Goal: Task Accomplishment & Management: Complete application form

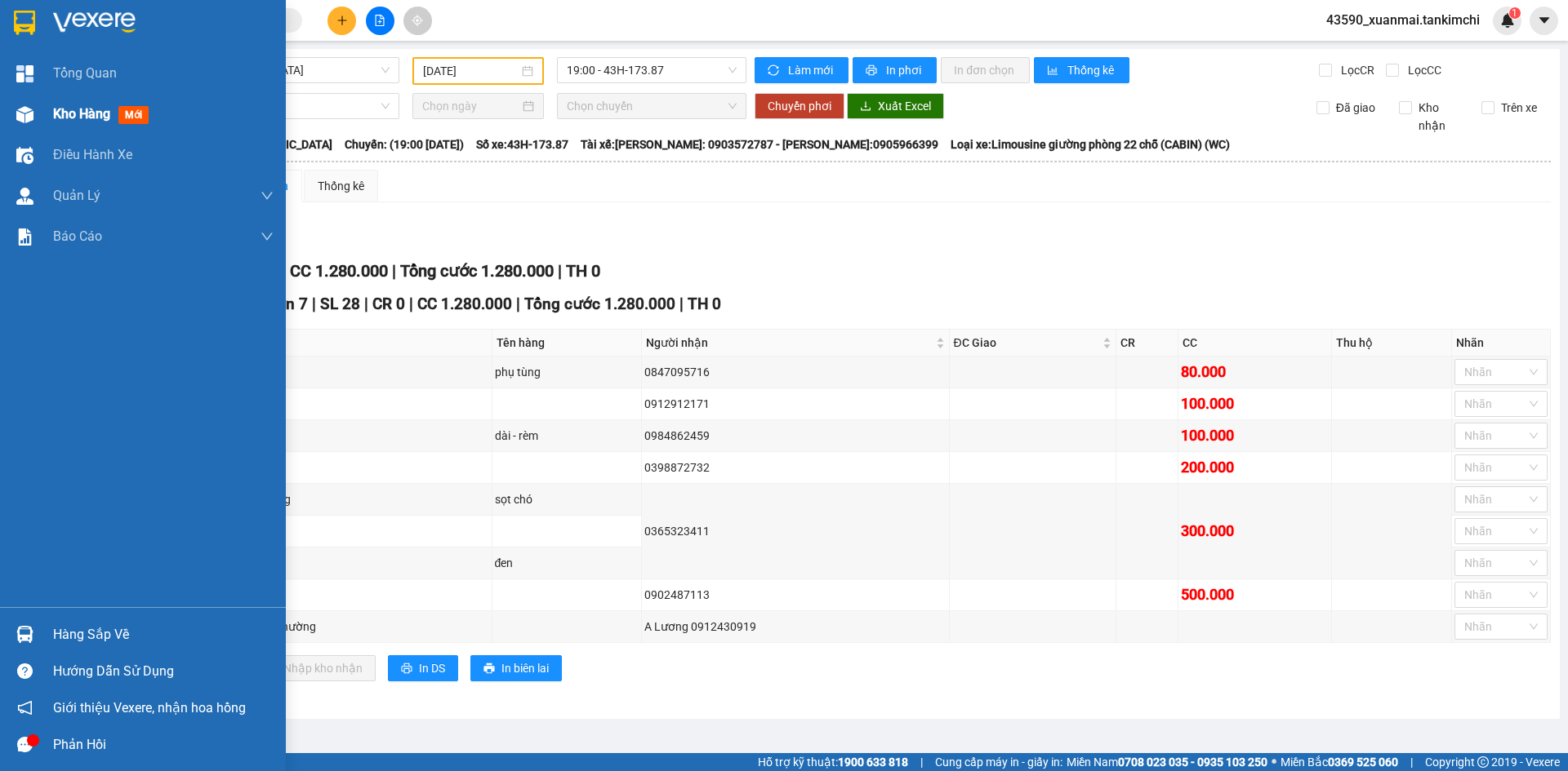
click at [68, 102] on div "Kho hàng mới" at bounding box center [163, 114] width 221 height 41
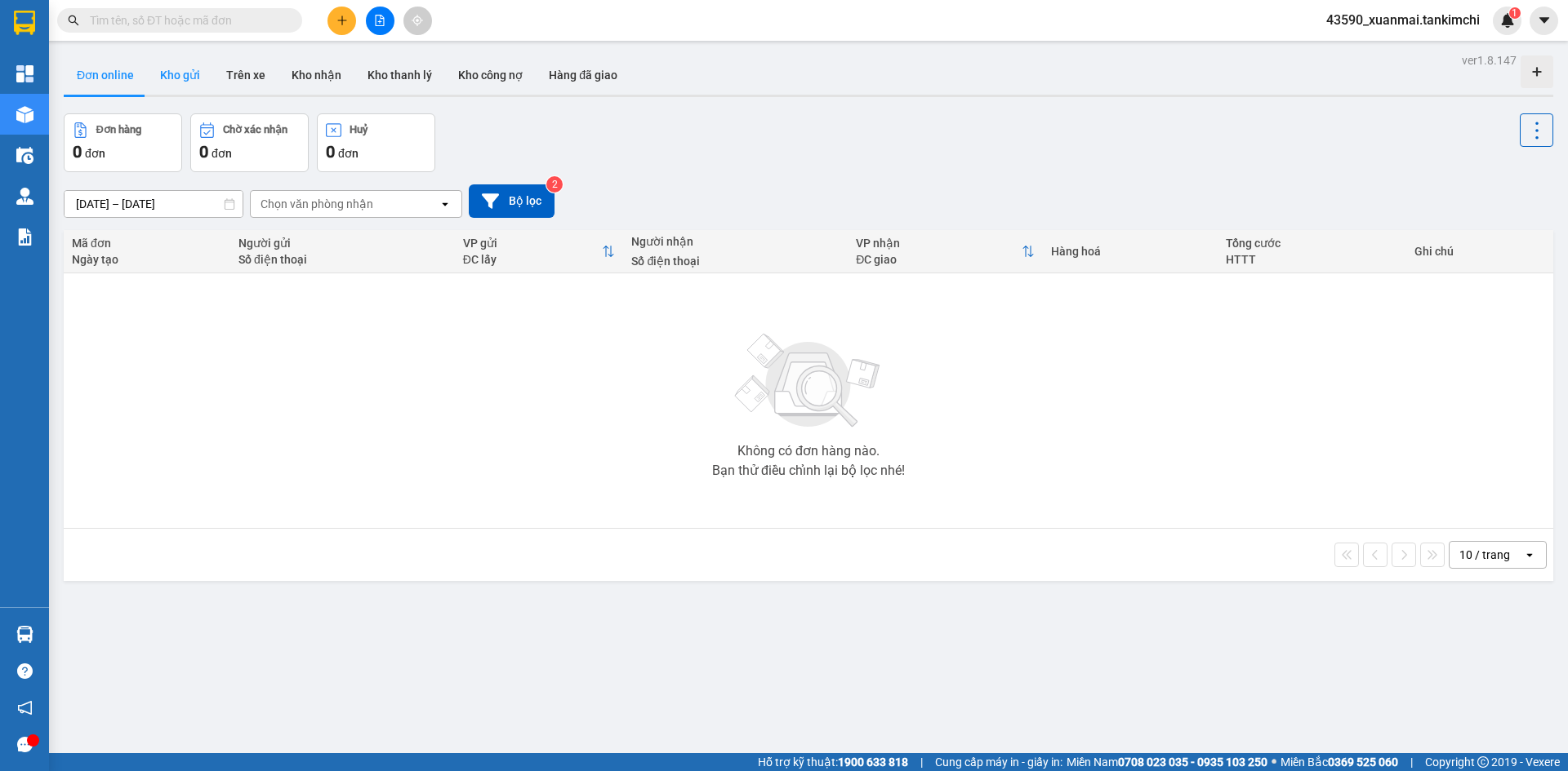
click at [194, 76] on button "Kho gửi" at bounding box center [180, 75] width 66 height 39
type input "[DATE] – [DATE]"
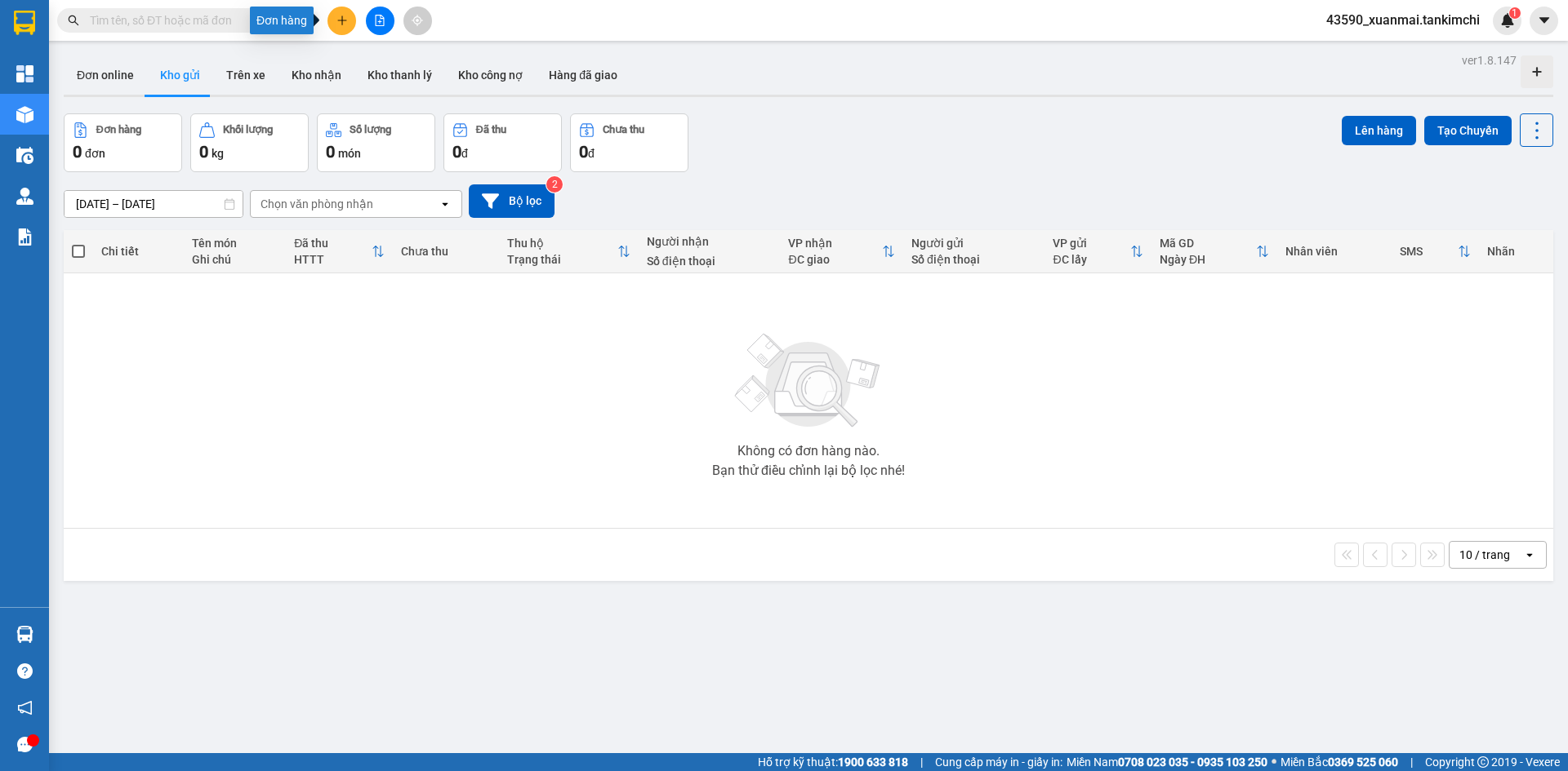
click at [344, 17] on icon "plus" at bounding box center [342, 21] width 12 height 12
click at [389, 62] on div "Tạo đơn hàng" at bounding box center [406, 60] width 71 height 18
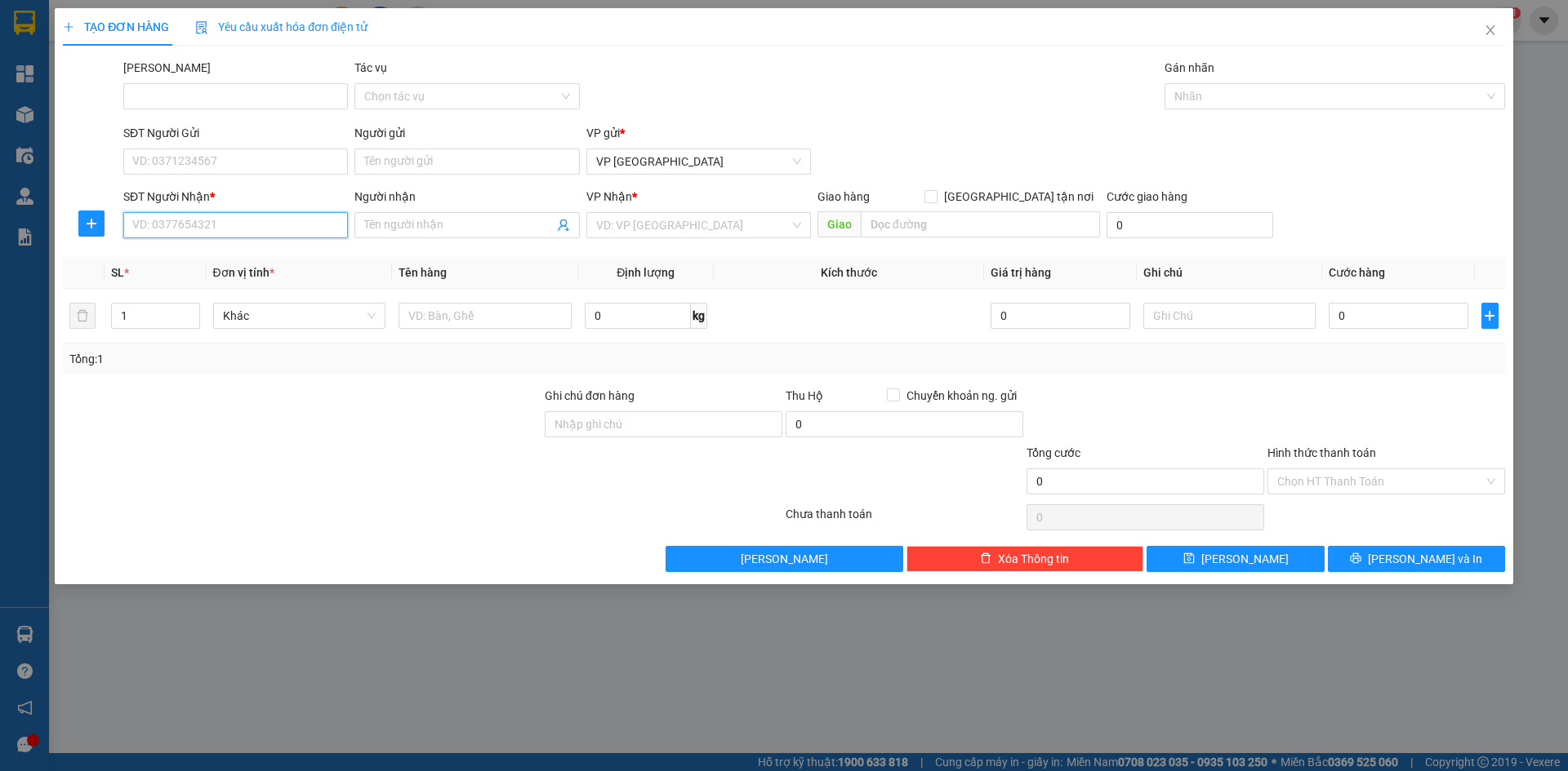
click at [207, 223] on input "SĐT Người Nhận *" at bounding box center [236, 225] width 225 height 26
click at [206, 260] on div "0905661681 - Lộc" at bounding box center [236, 258] width 205 height 18
type input "0905661681"
type input "Lộc"
click at [290, 317] on span "Hàng thông thường" at bounding box center [300, 315] width 154 height 24
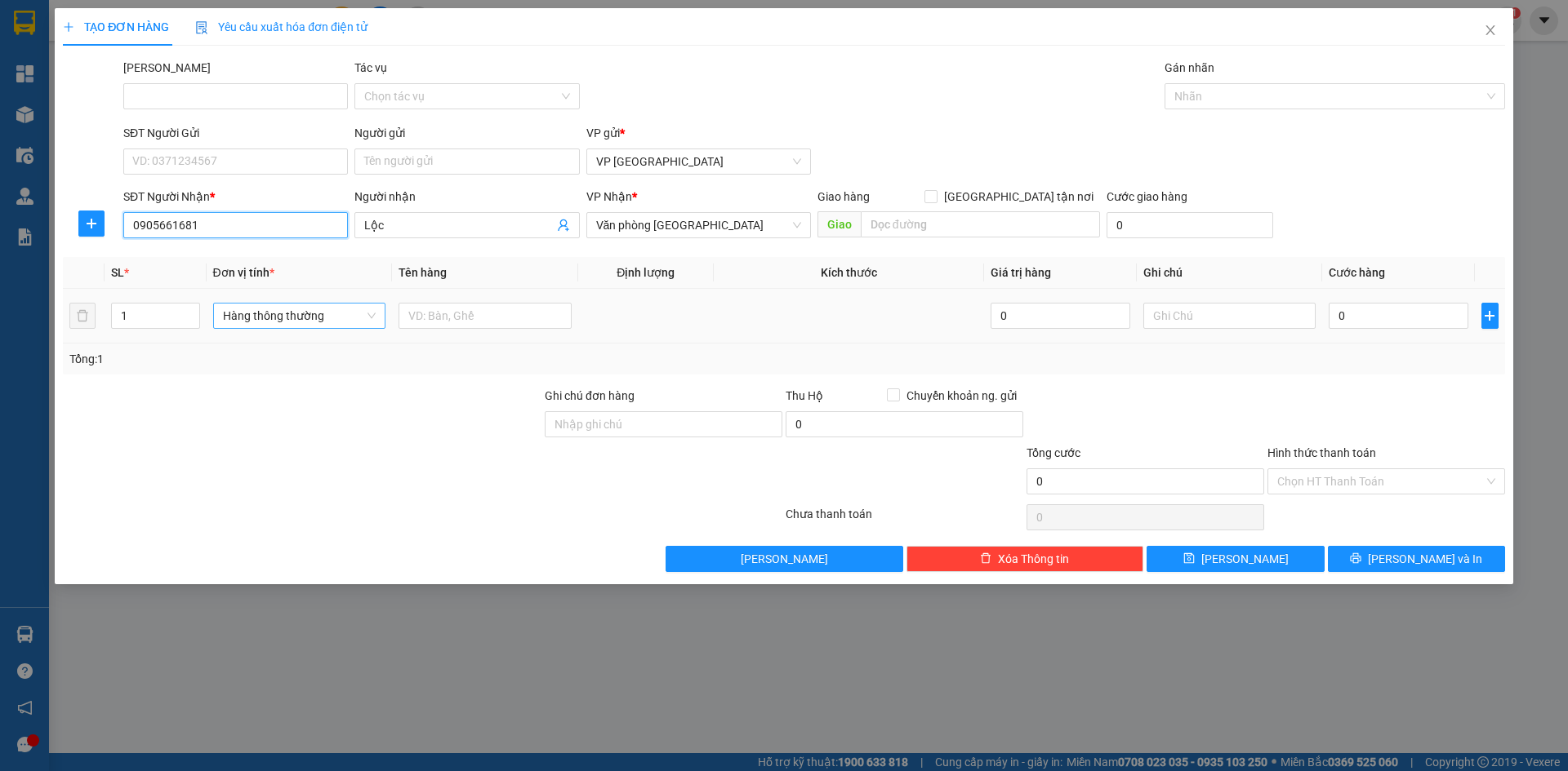
type input "0905661681"
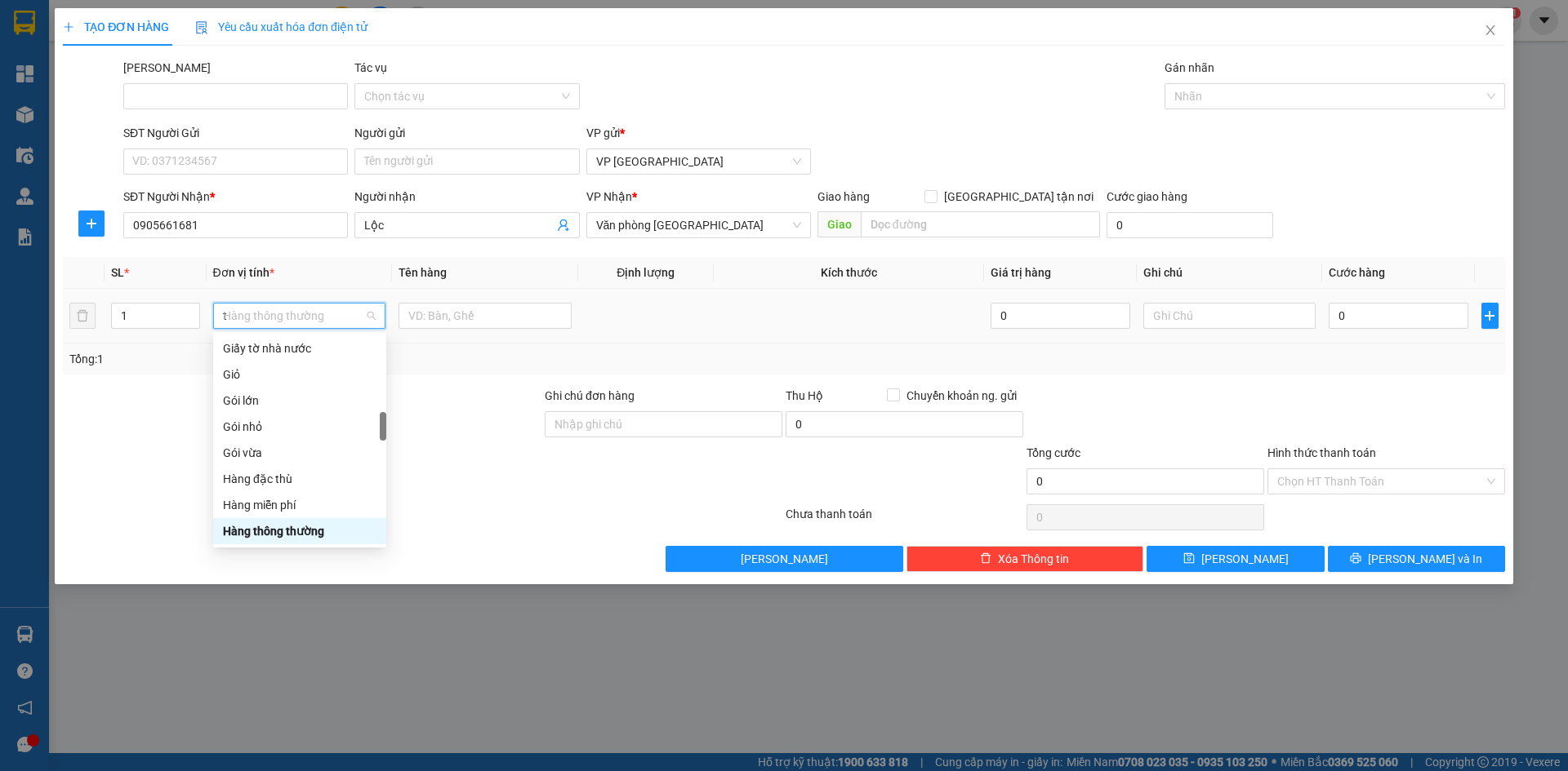
scroll to position [255, 0]
type input "th"
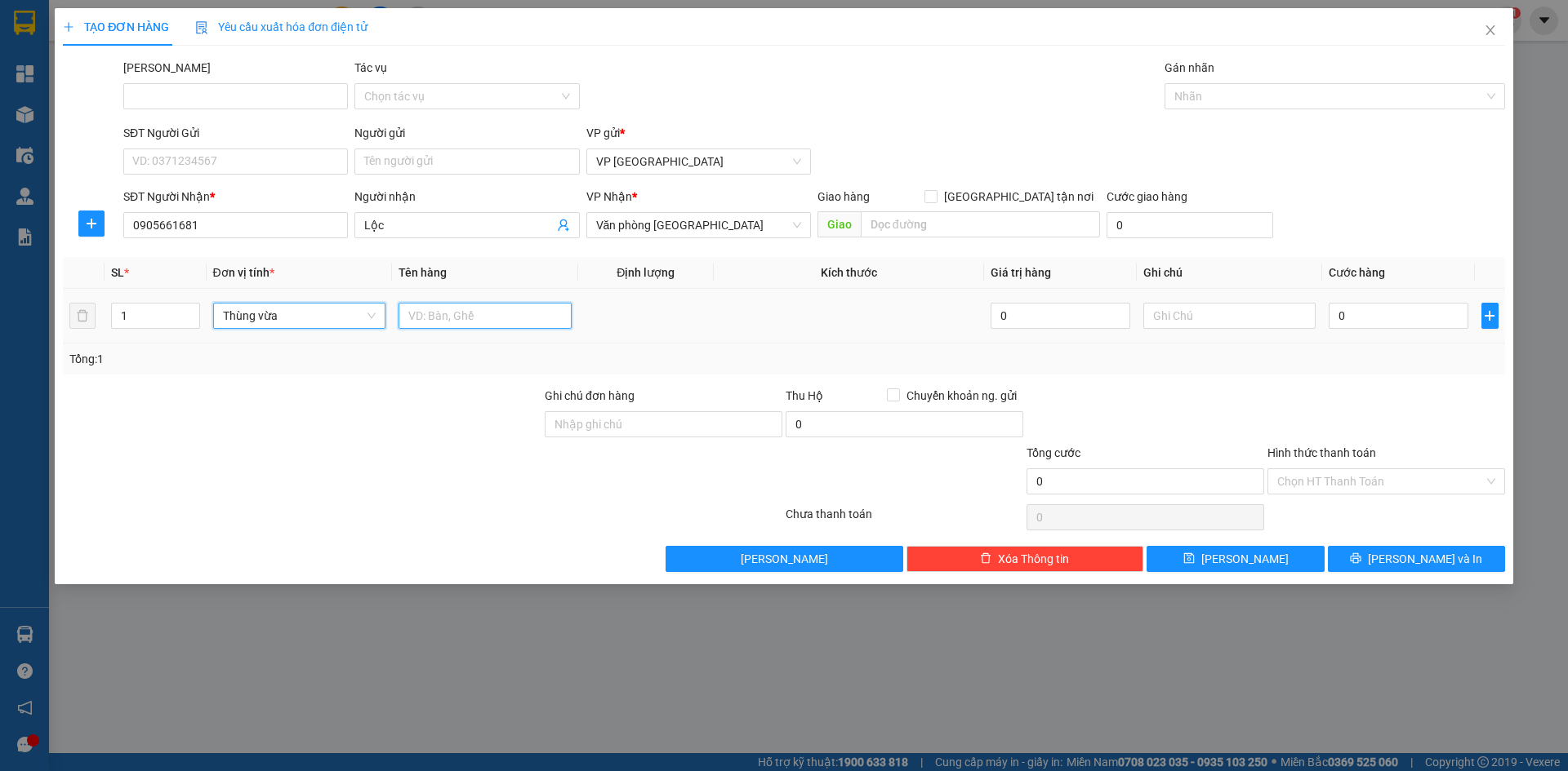
click at [434, 315] on input "text" at bounding box center [485, 315] width 173 height 26
click at [452, 314] on input "Bông 120000" at bounding box center [485, 315] width 173 height 26
drag, startPoint x: 475, startPoint y: 316, endPoint x: 437, endPoint y: 320, distance: 38.2
click at [437, 320] on input "Bông 110000" at bounding box center [485, 315] width 173 height 26
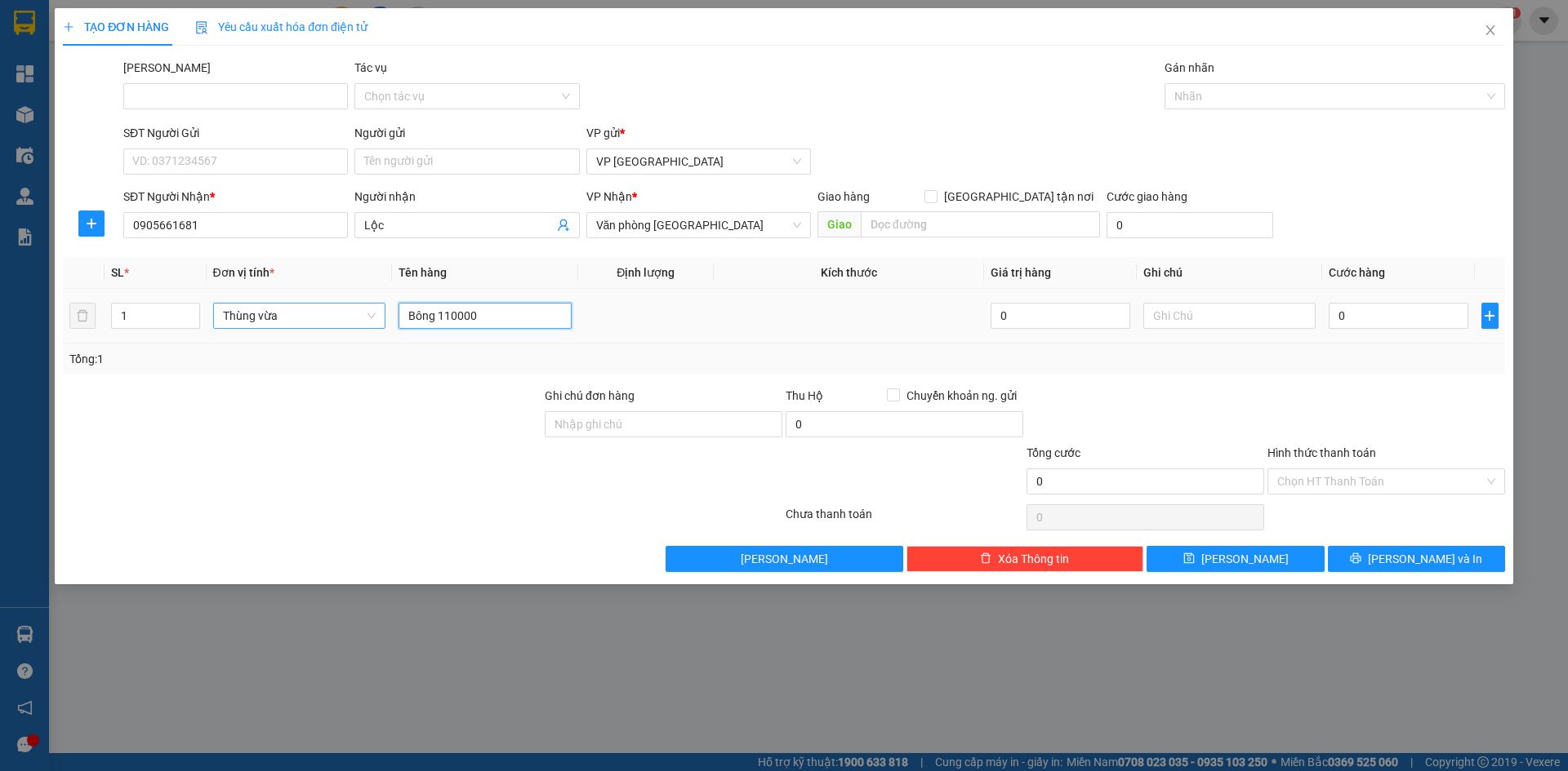
click at [451, 316] on input "Bông 110000" at bounding box center [485, 315] width 173 height 26
drag, startPoint x: 438, startPoint y: 315, endPoint x: 483, endPoint y: 315, distance: 45.0
click at [483, 315] on input "Bông 120000" at bounding box center [485, 315] width 173 height 26
type input "Bông"
click at [1360, 316] on input "0" at bounding box center [1398, 315] width 139 height 26
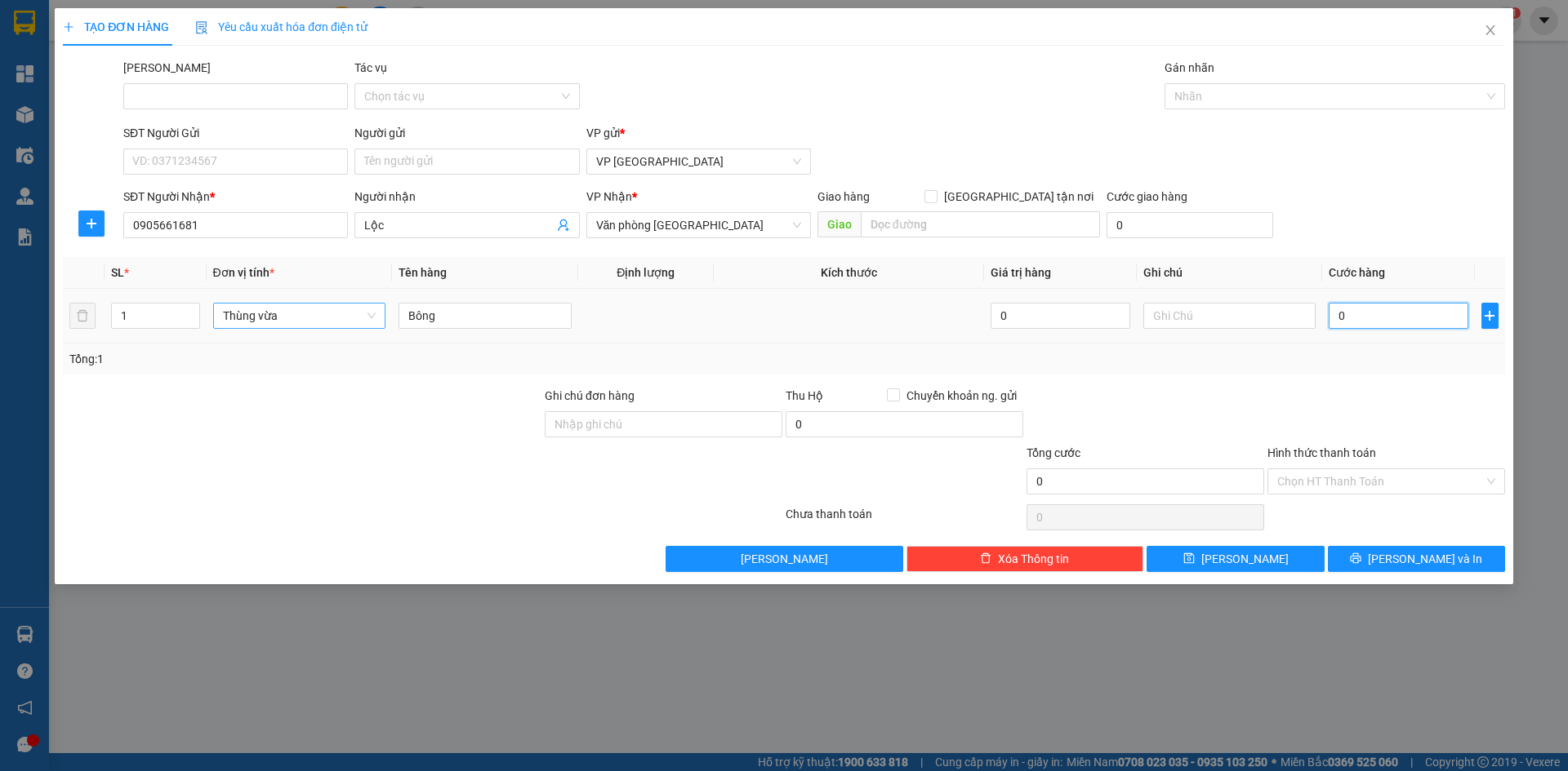
paste input "120.00"
type input "120.000"
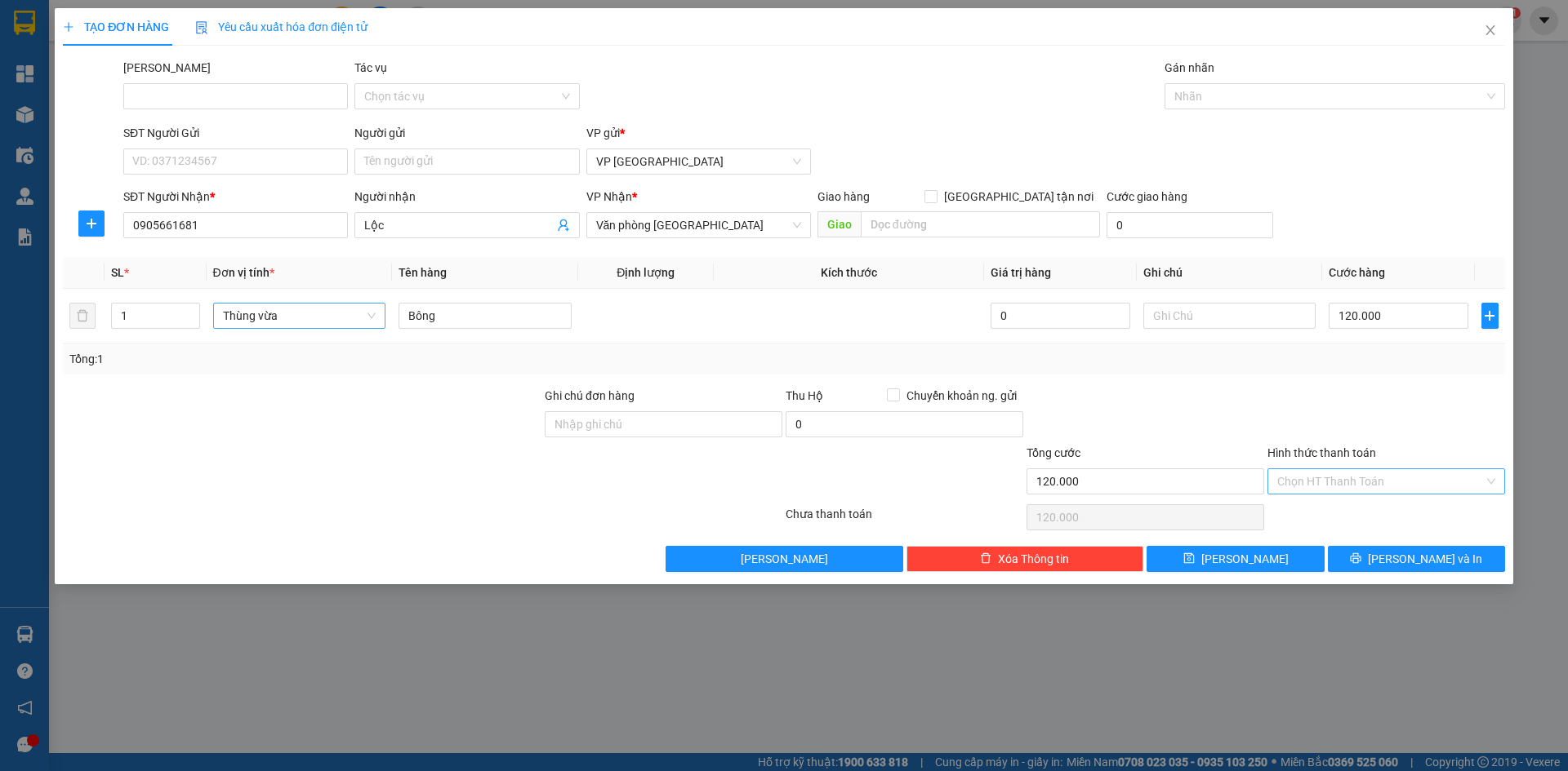
click at [1348, 482] on input "Hình thức thanh toán" at bounding box center [1381, 481] width 206 height 24
click at [1310, 517] on div "Tại văn phòng" at bounding box center [1387, 513] width 218 height 18
type input "0"
click at [1382, 568] on button "[PERSON_NAME] và In" at bounding box center [1416, 559] width 177 height 26
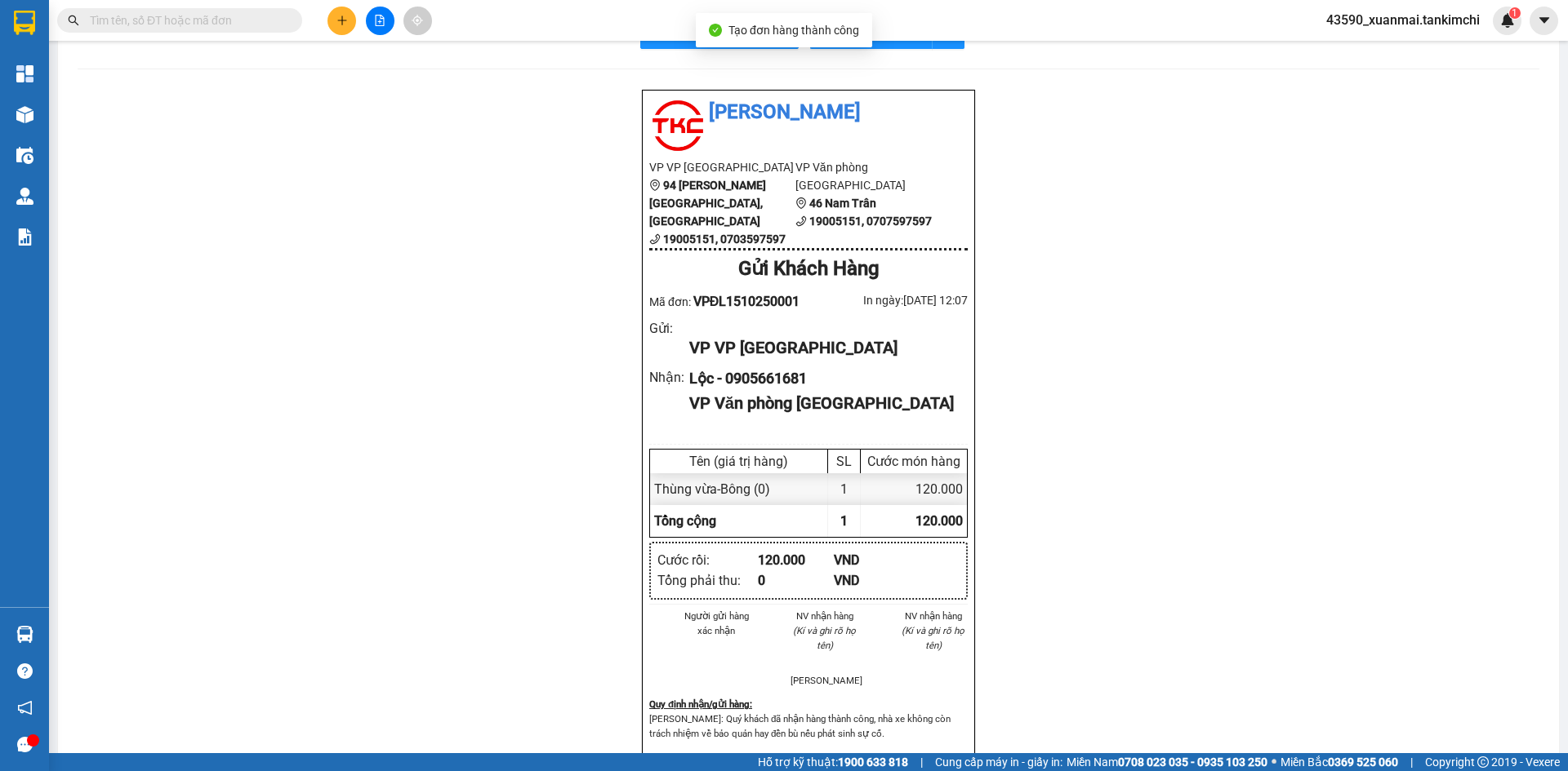
scroll to position [81, 0]
